Goal: Task Accomplishment & Management: Use online tool/utility

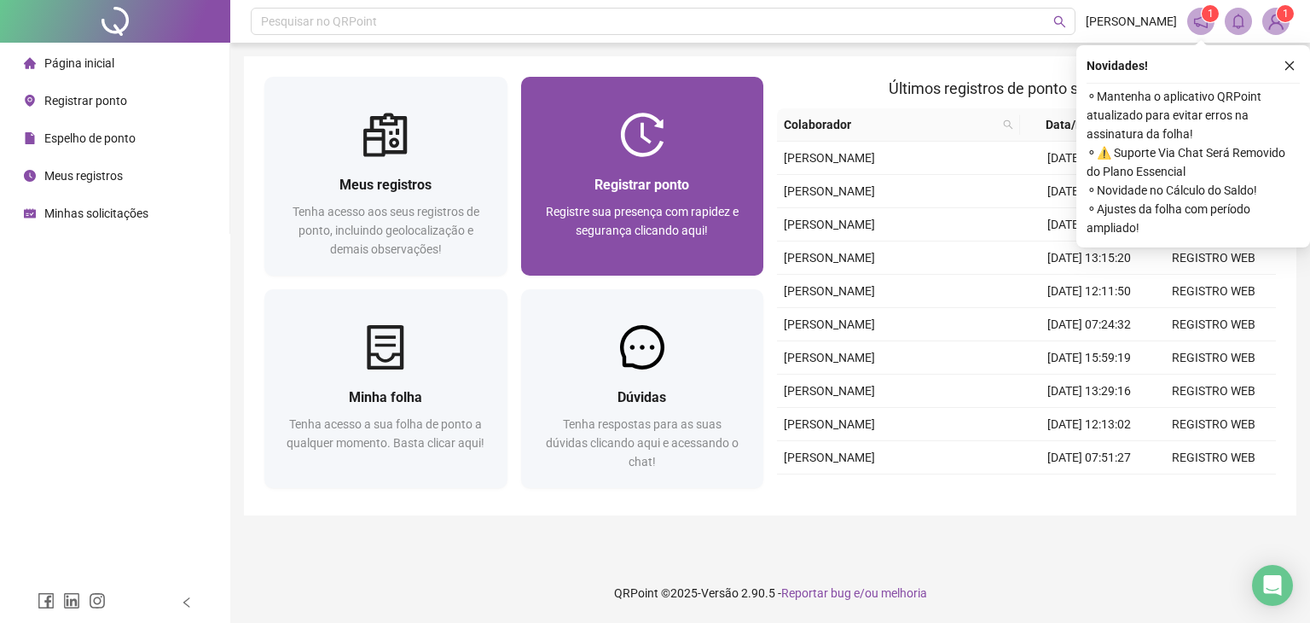
click at [699, 148] on div at bounding box center [642, 135] width 243 height 44
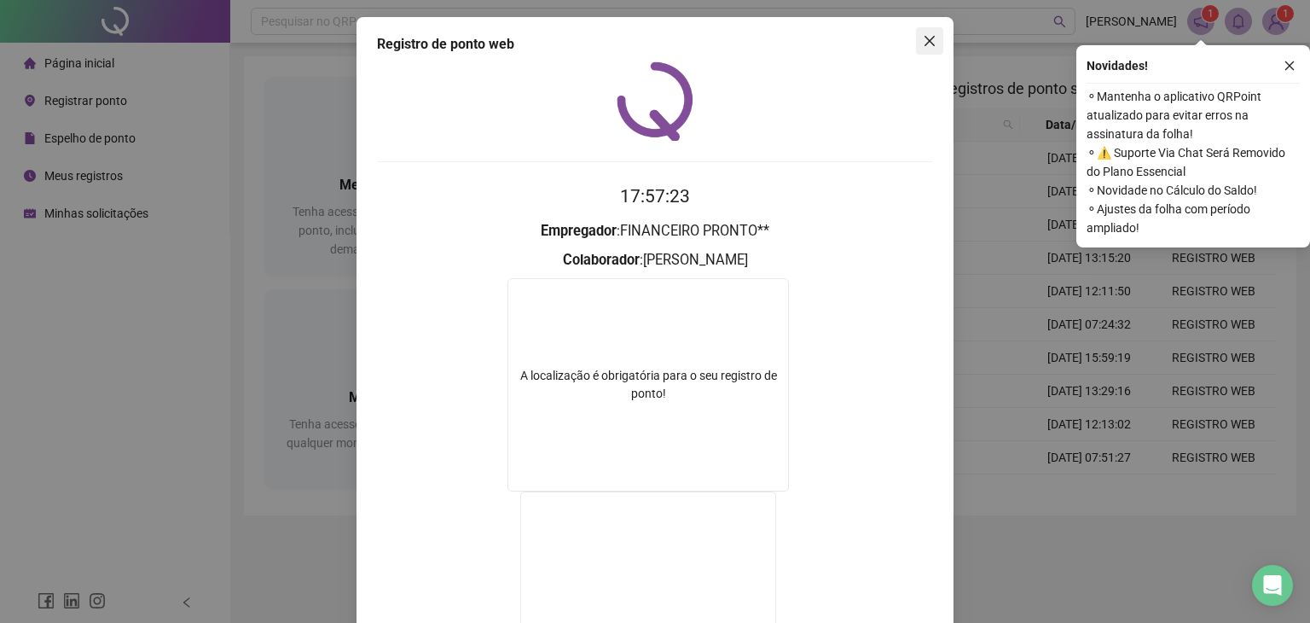
click at [925, 38] on icon "close" at bounding box center [930, 41] width 10 height 10
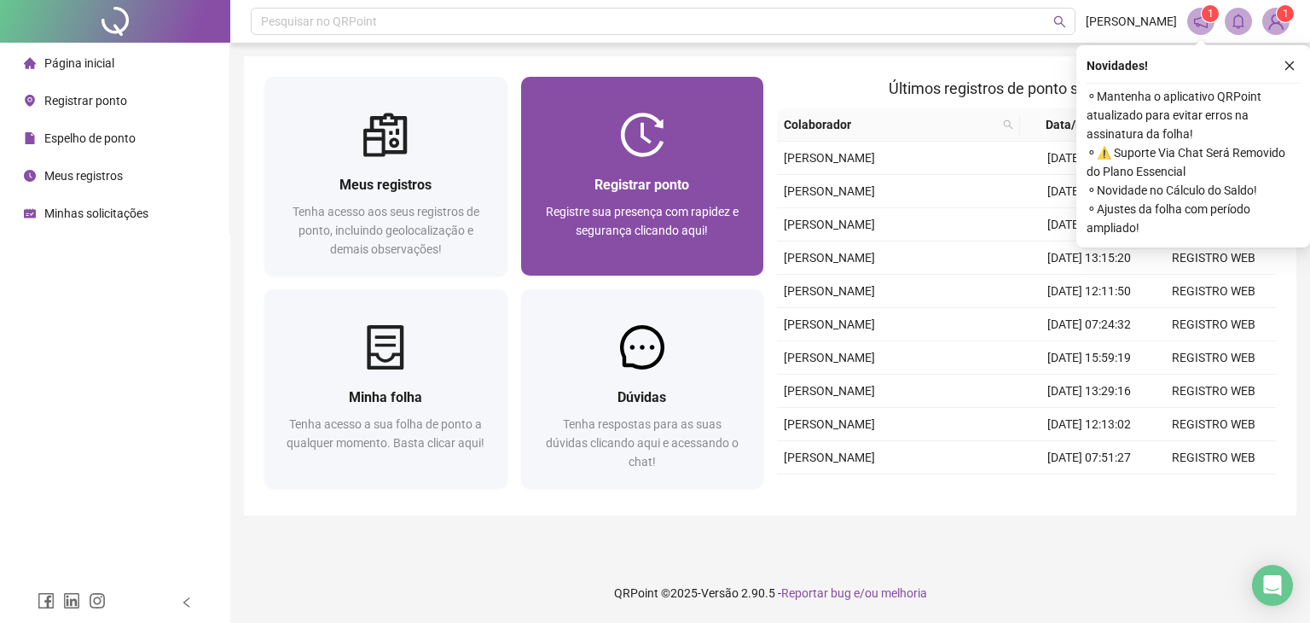
click at [689, 200] on div "Registrar ponto Registre sua presença com rapidez e segurança clicando aqui!" at bounding box center [643, 216] width 202 height 84
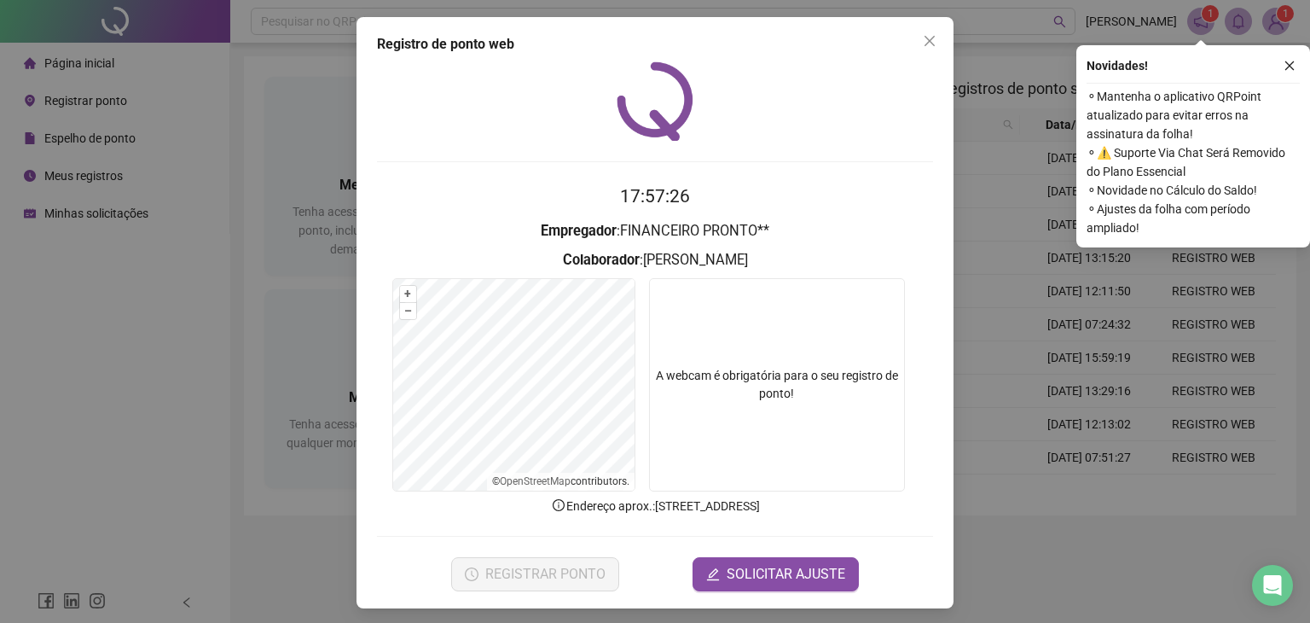
scroll to position [4, 0]
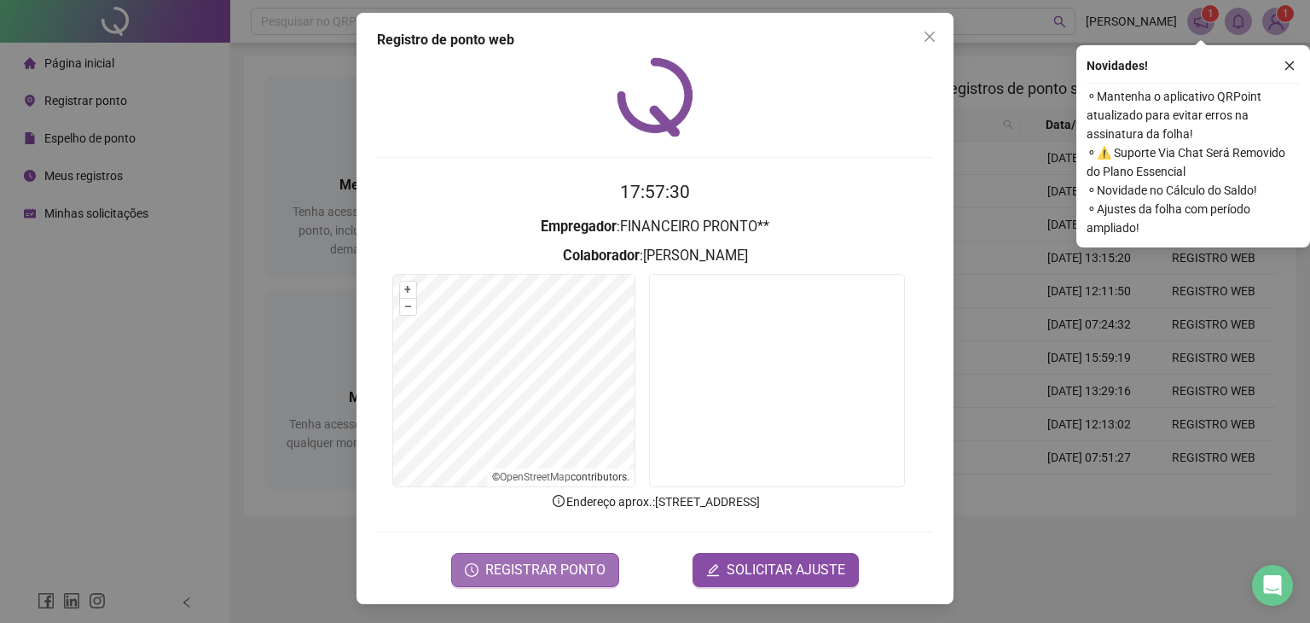
click at [526, 572] on span "REGISTRAR PONTO" at bounding box center [545, 570] width 120 height 20
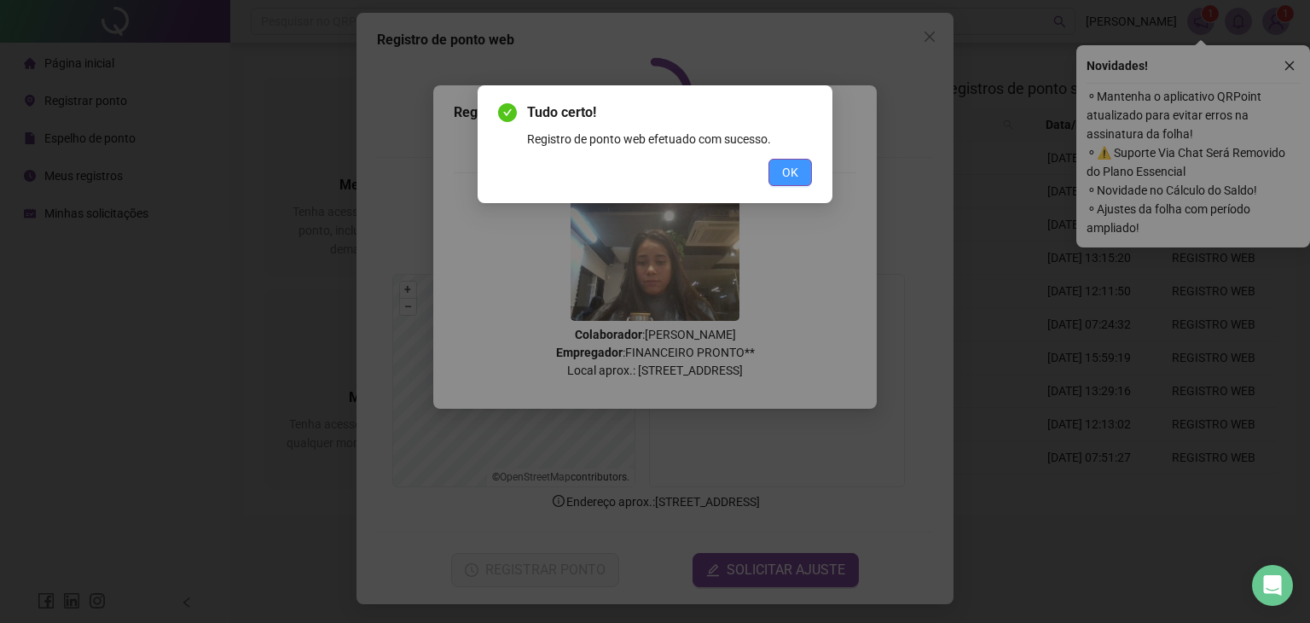
click at [786, 172] on span "OK" at bounding box center [790, 172] width 16 height 19
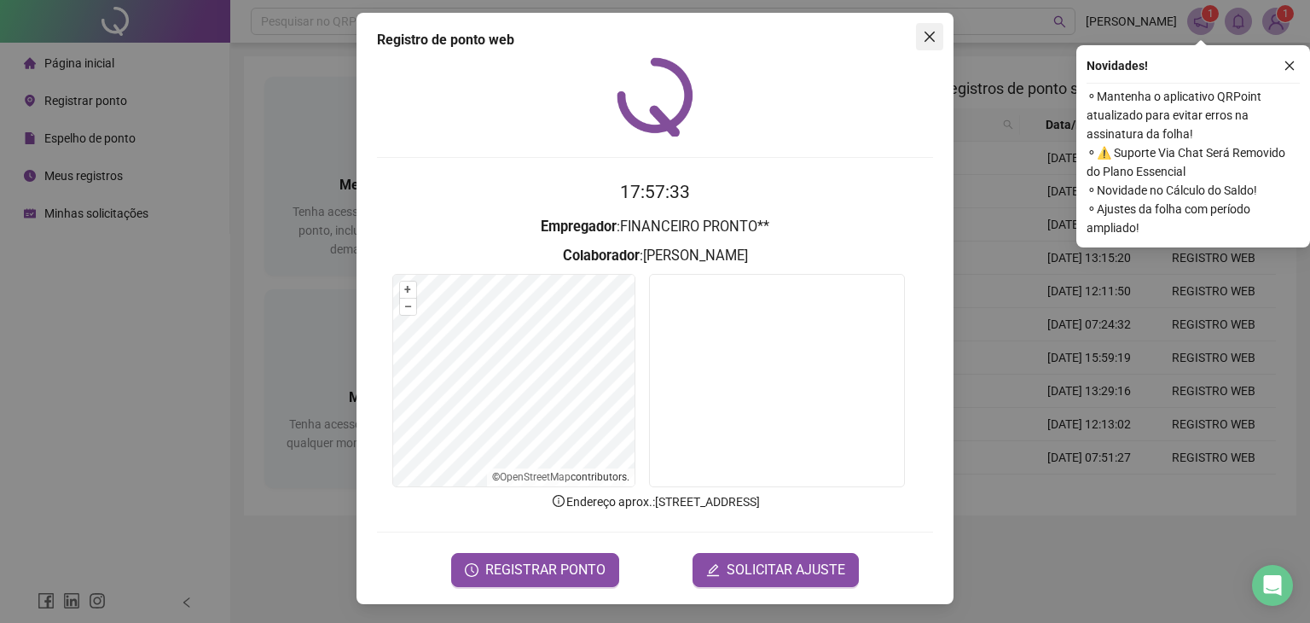
click at [925, 36] on icon "close" at bounding box center [930, 37] width 14 height 14
